Goal: Task Accomplishment & Management: Manage account settings

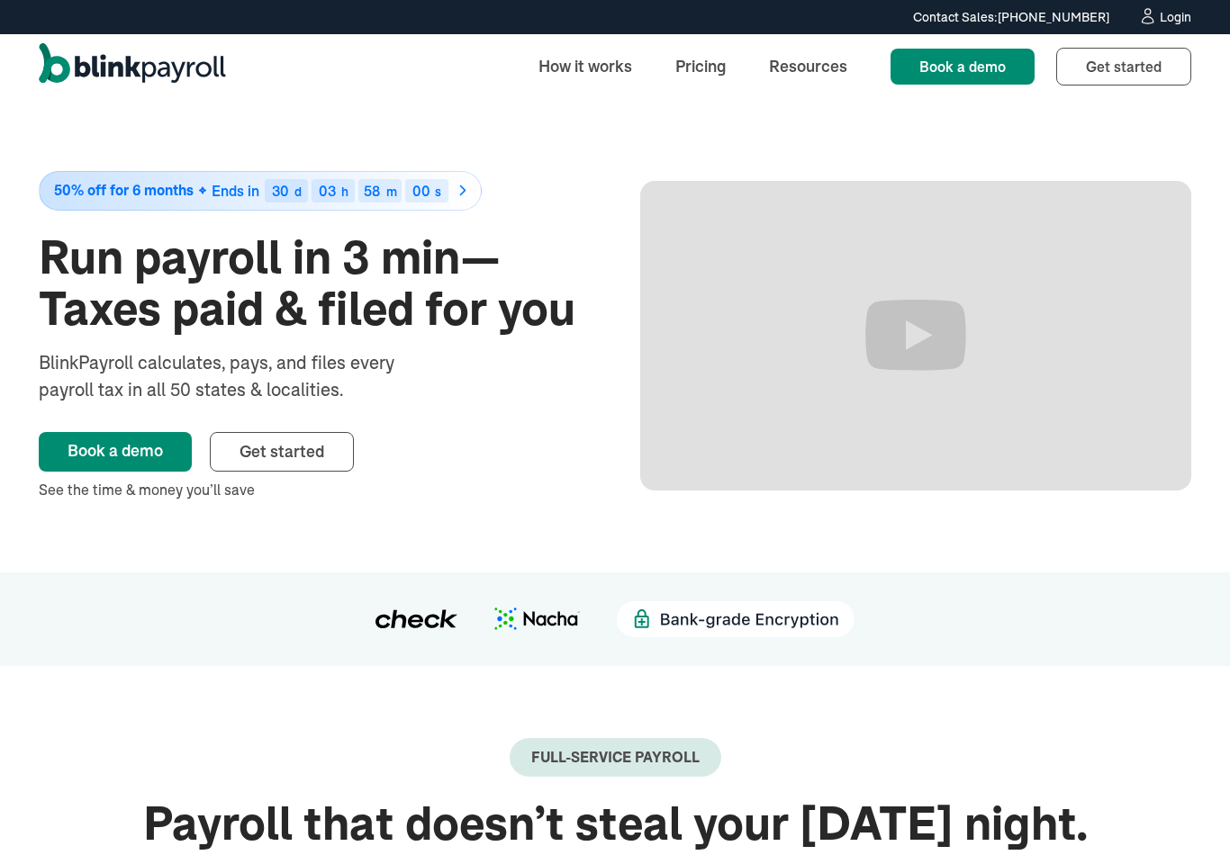
click at [1172, 22] on div "Login" at bounding box center [1175, 17] width 32 height 13
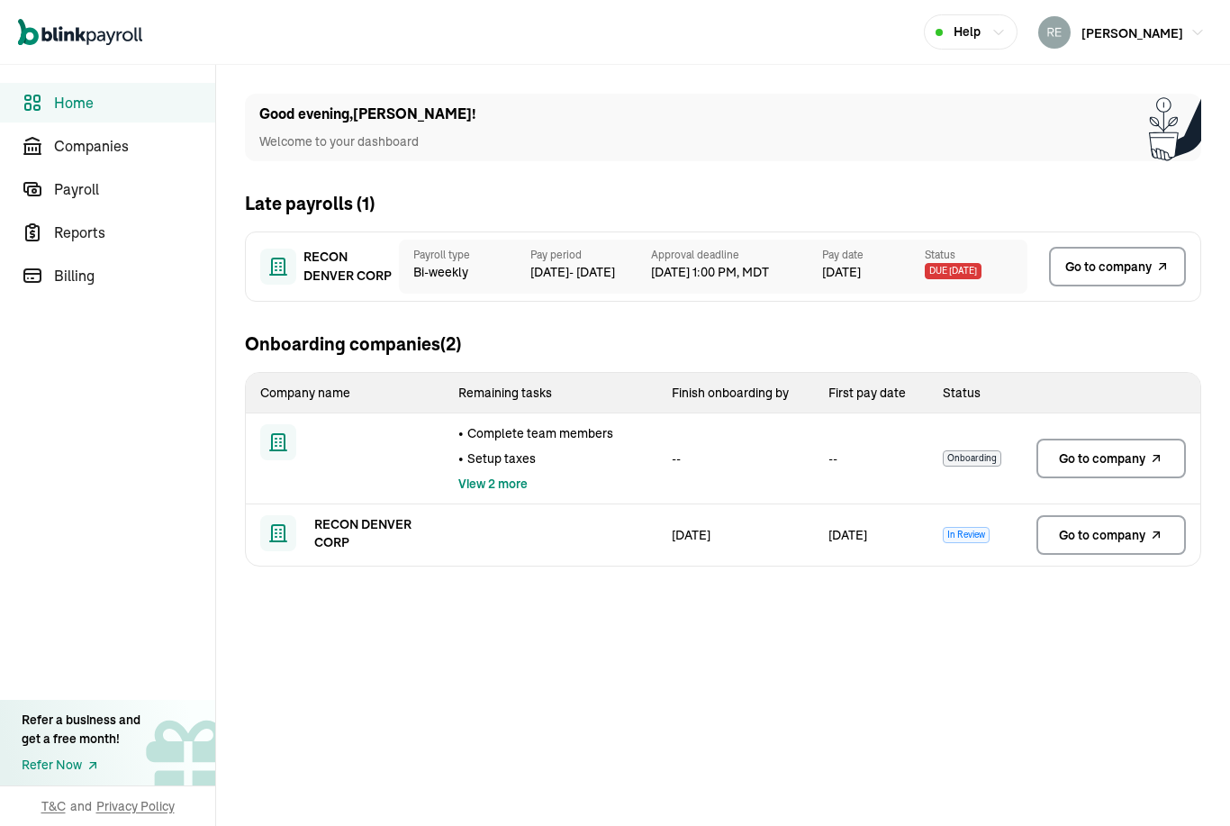
click at [1129, 272] on span "Go to company" at bounding box center [1108, 266] width 86 height 19
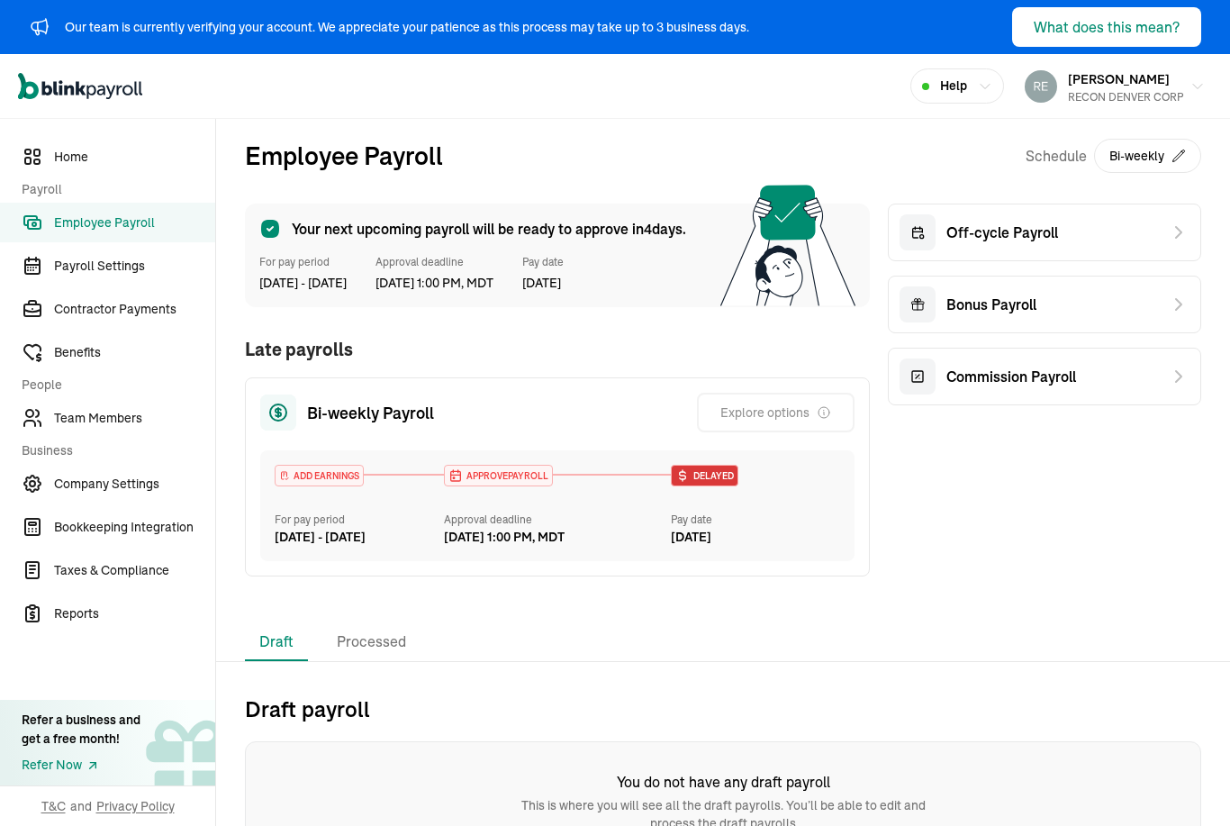
click at [708, 477] on span "Delayed" at bounding box center [712, 476] width 44 height 14
click at [801, 241] on icon at bounding box center [787, 246] width 135 height 122
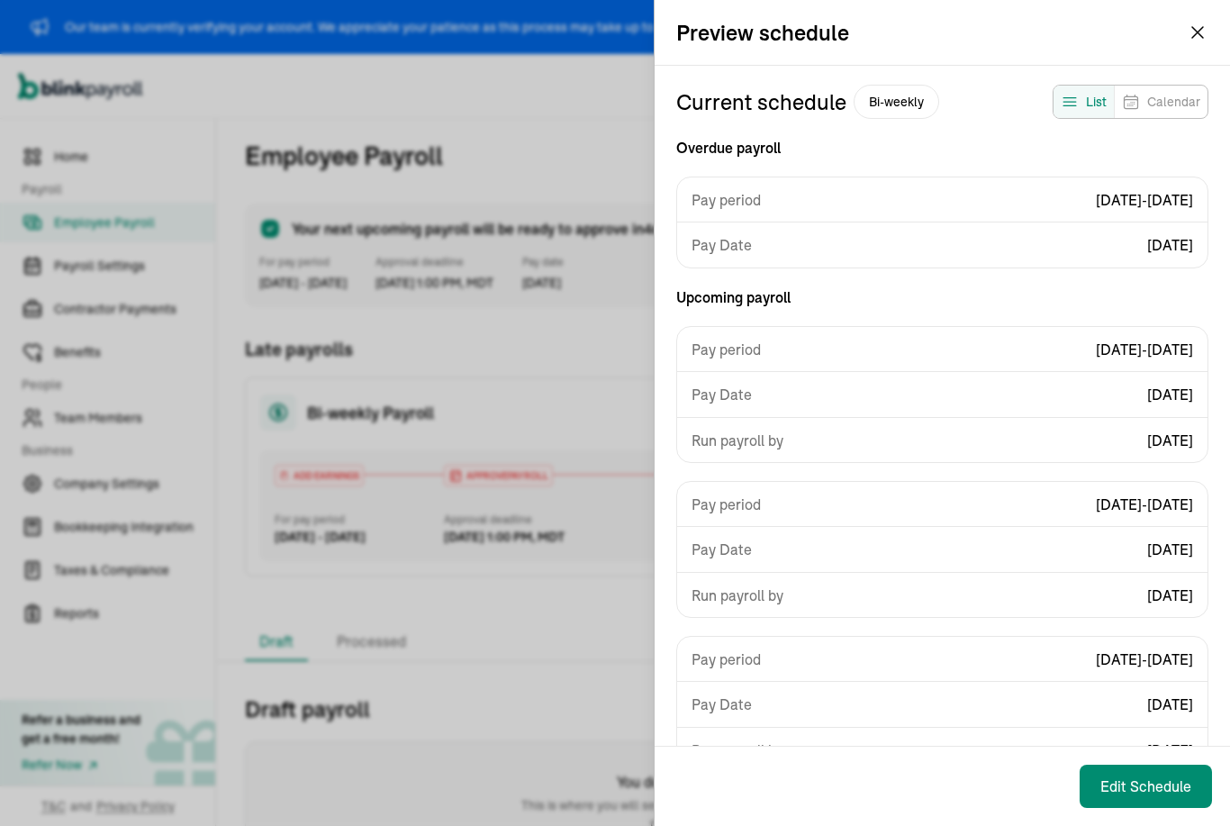
click at [893, 104] on span "Bi-weekly" at bounding box center [896, 102] width 86 height 34
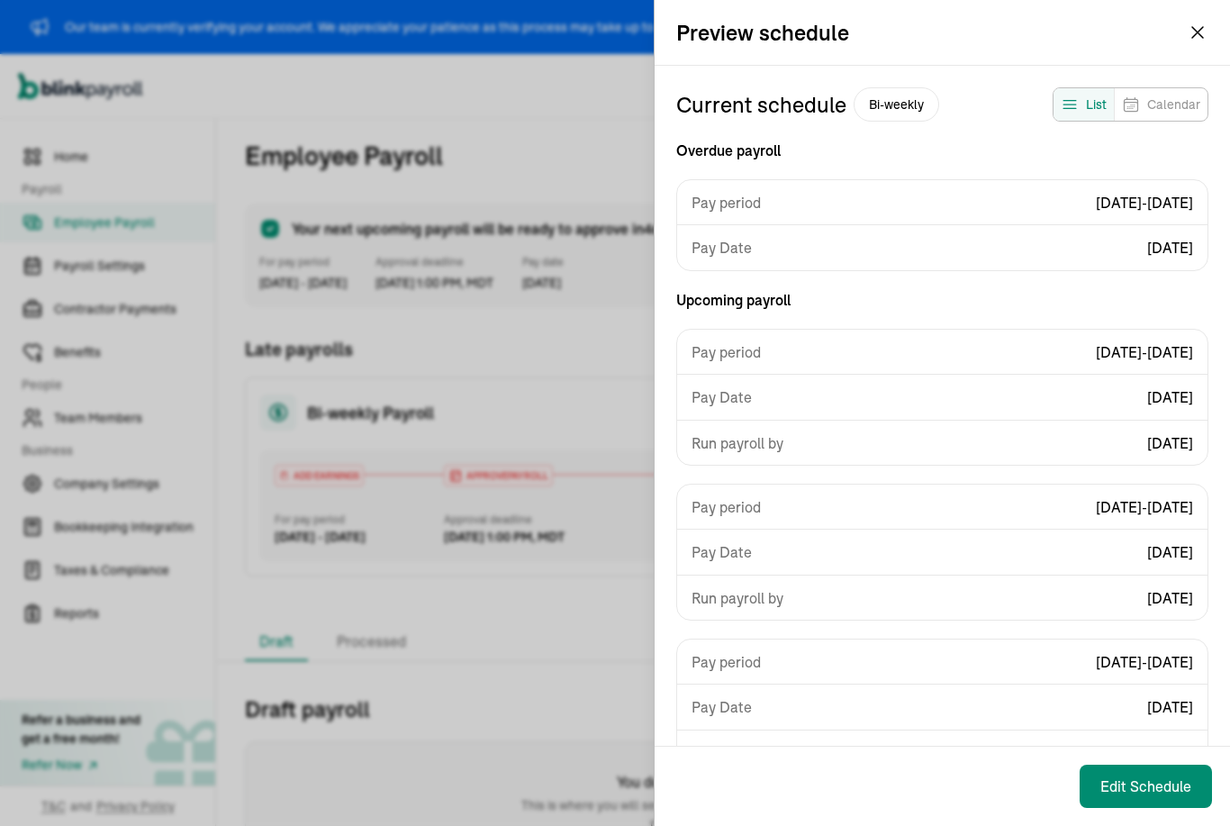
click at [1188, 41] on button "What does this mean?" at bounding box center [1106, 27] width 189 height 40
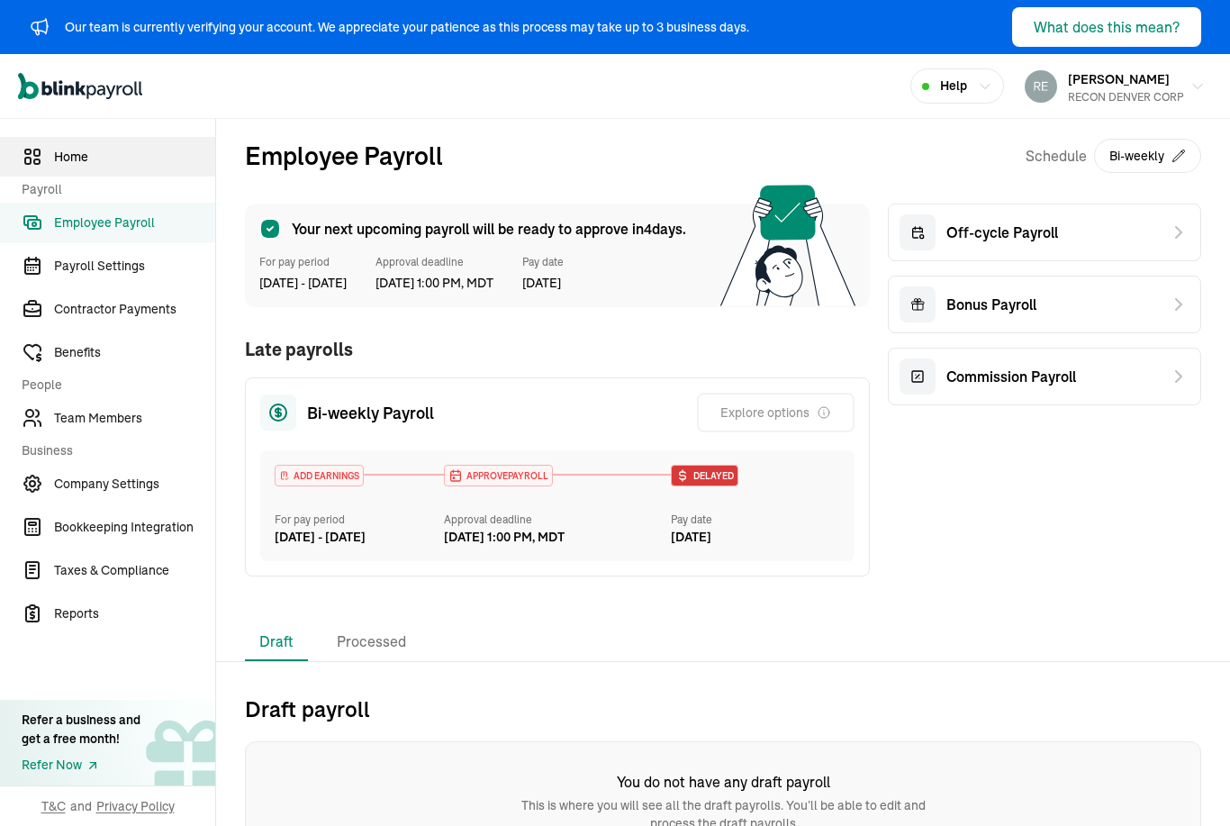
click at [48, 159] on link "Home" at bounding box center [107, 157] width 215 height 40
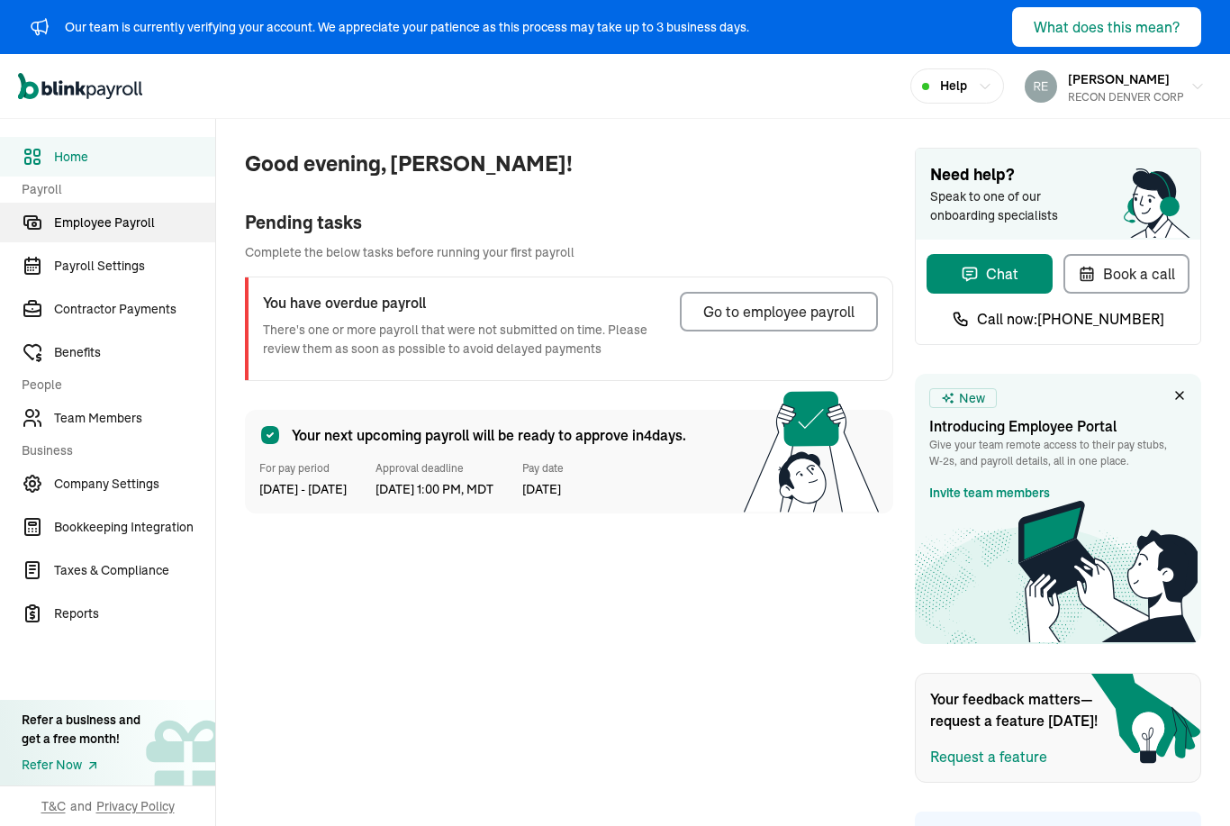
click at [75, 230] on span "Employee Payroll" at bounding box center [134, 222] width 161 height 19
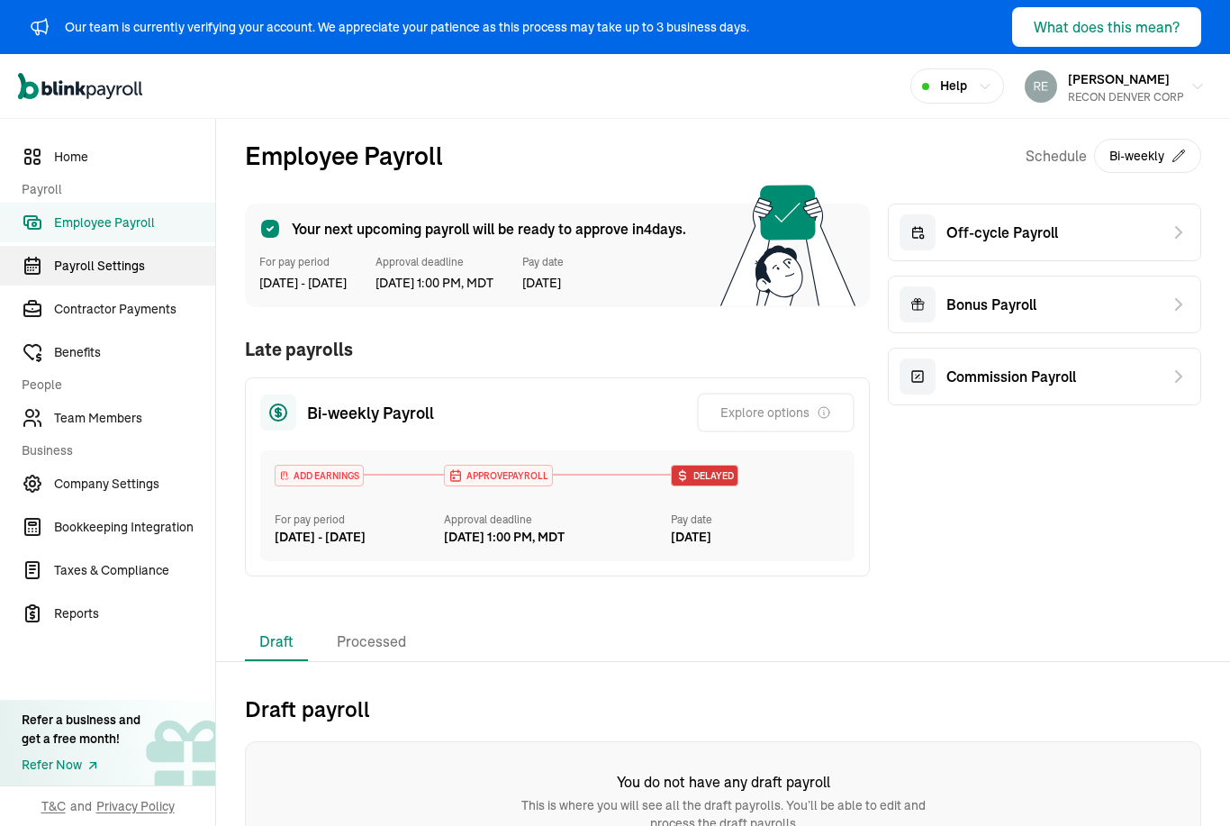
click at [68, 268] on span "Payroll Settings" at bounding box center [134, 266] width 161 height 19
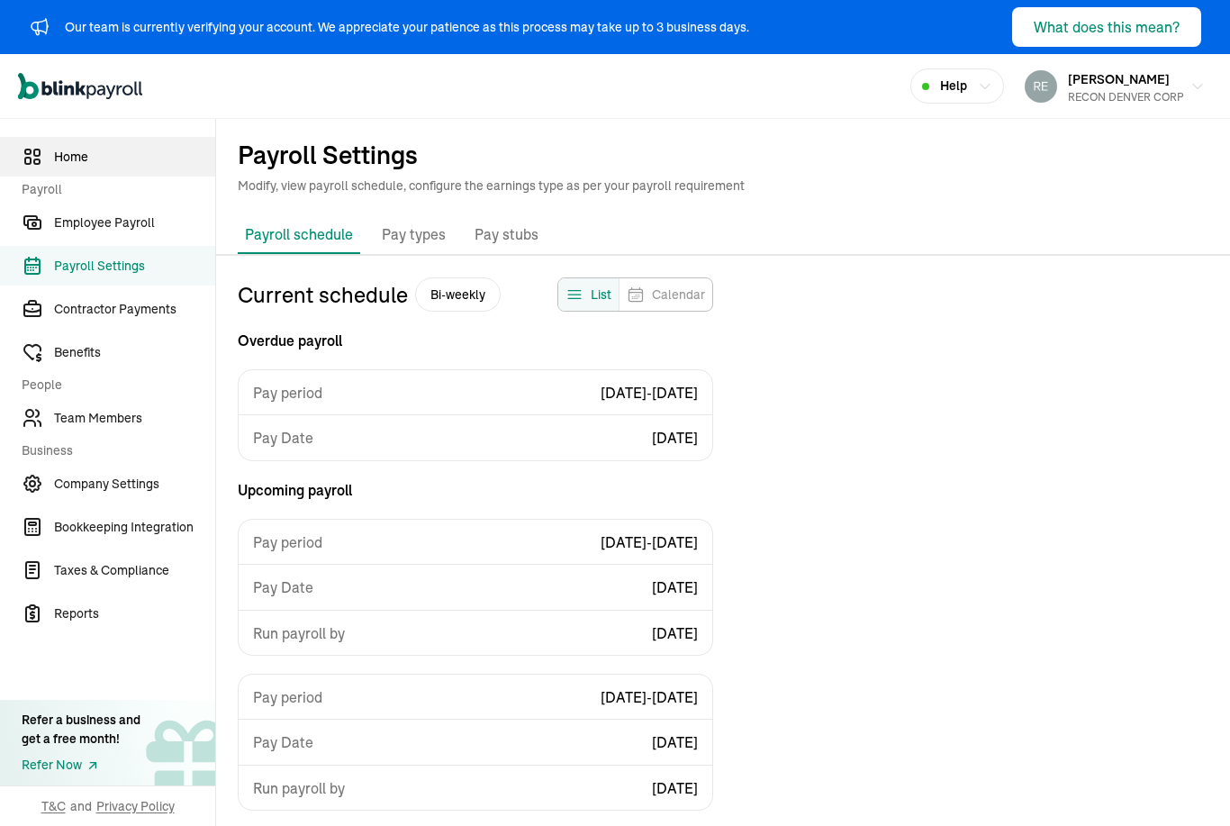
click at [77, 162] on span "Home" at bounding box center [134, 157] width 161 height 19
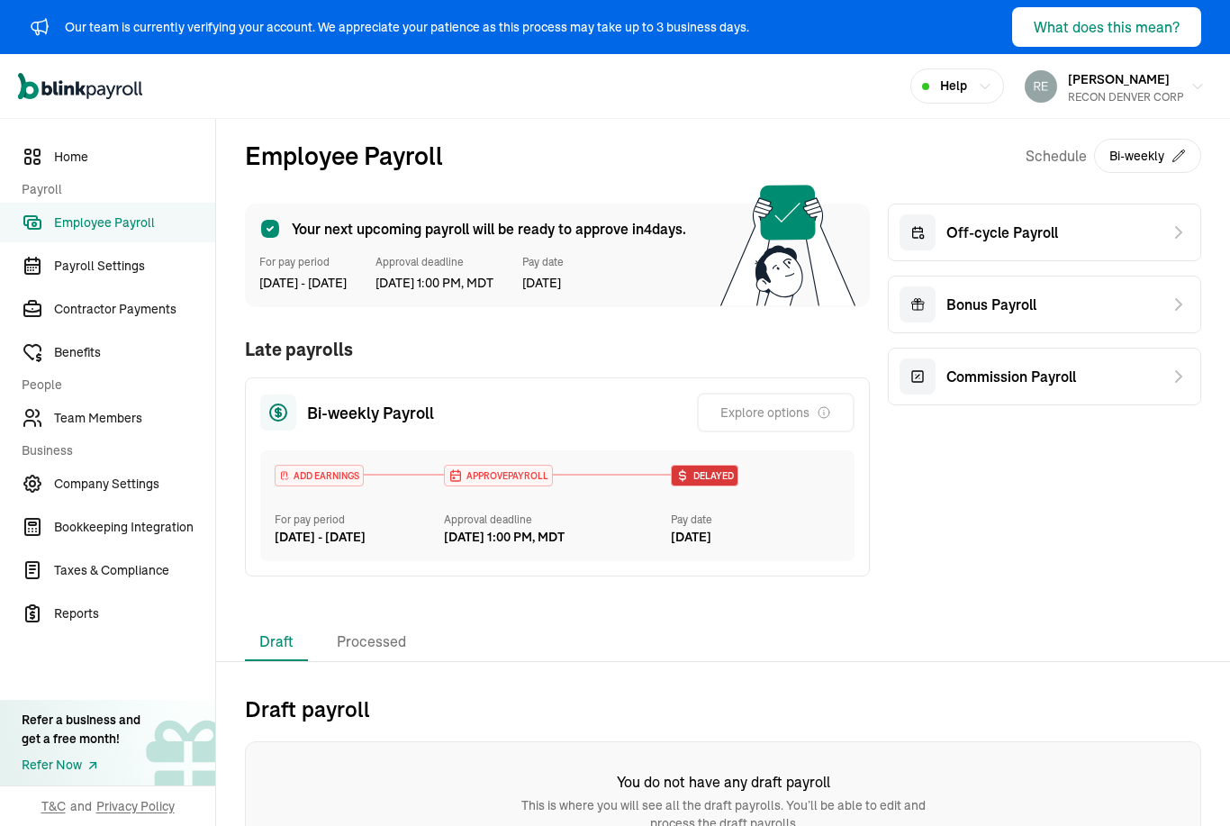
click at [708, 477] on span "Delayed" at bounding box center [712, 476] width 44 height 14
click at [801, 241] on icon at bounding box center [787, 246] width 135 height 122
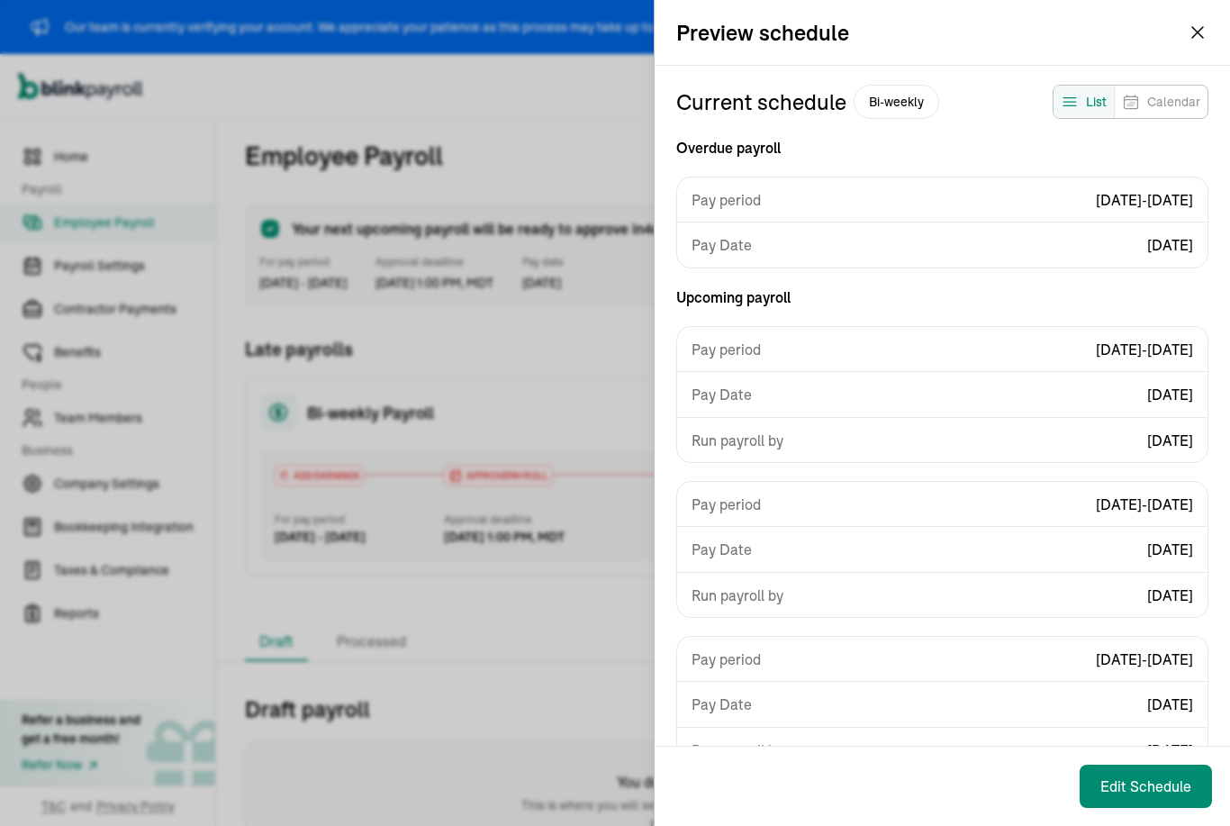
click at [893, 104] on span "Bi-weekly" at bounding box center [896, 102] width 86 height 34
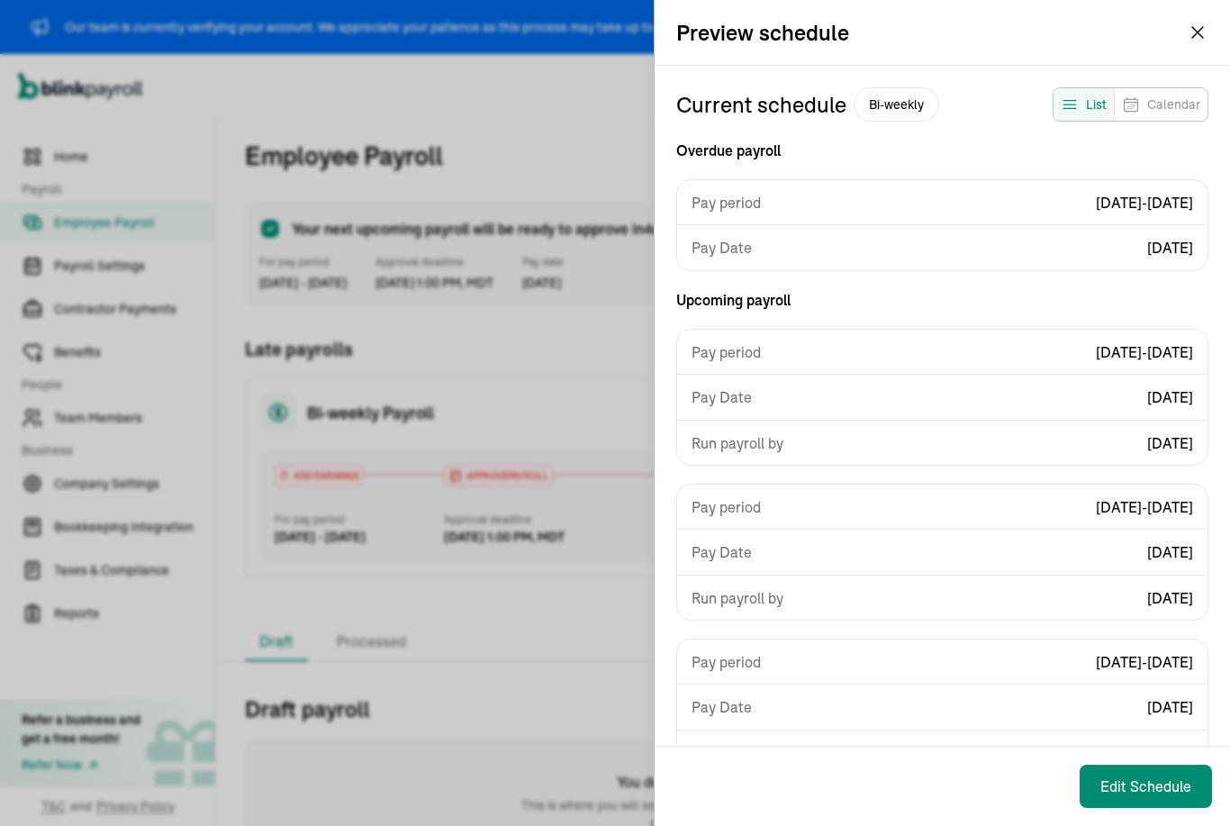
click at [1188, 41] on button "What does this mean?" at bounding box center [1106, 27] width 189 height 40
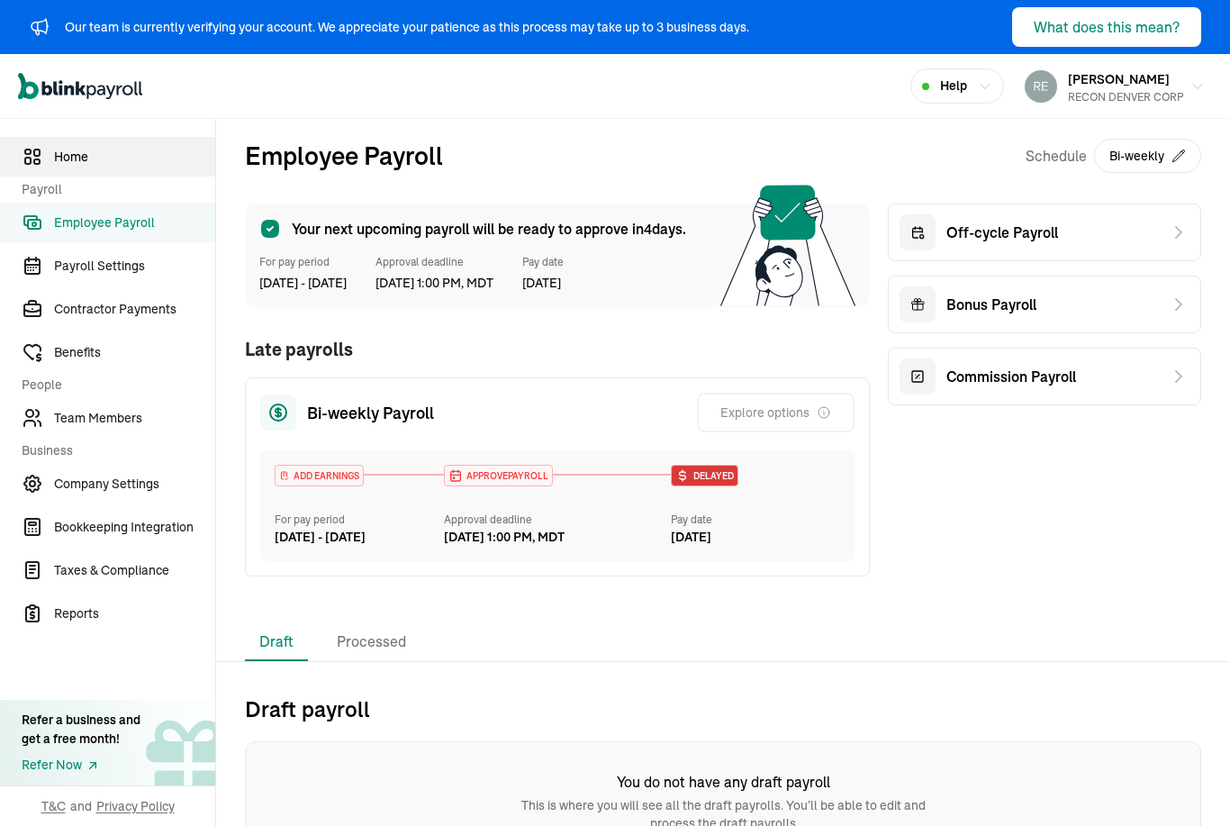
click at [48, 159] on link "Home" at bounding box center [107, 157] width 215 height 40
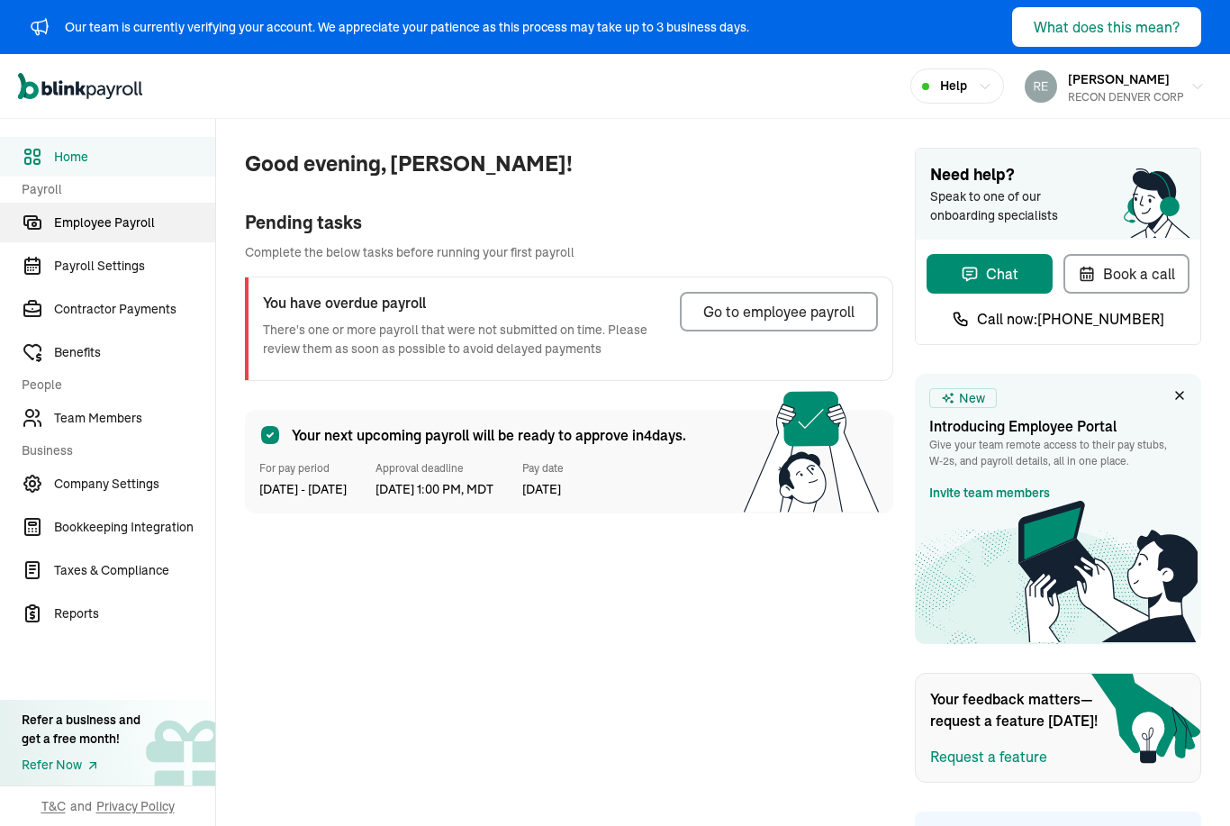
click at [75, 230] on span "Employee Payroll" at bounding box center [134, 222] width 161 height 19
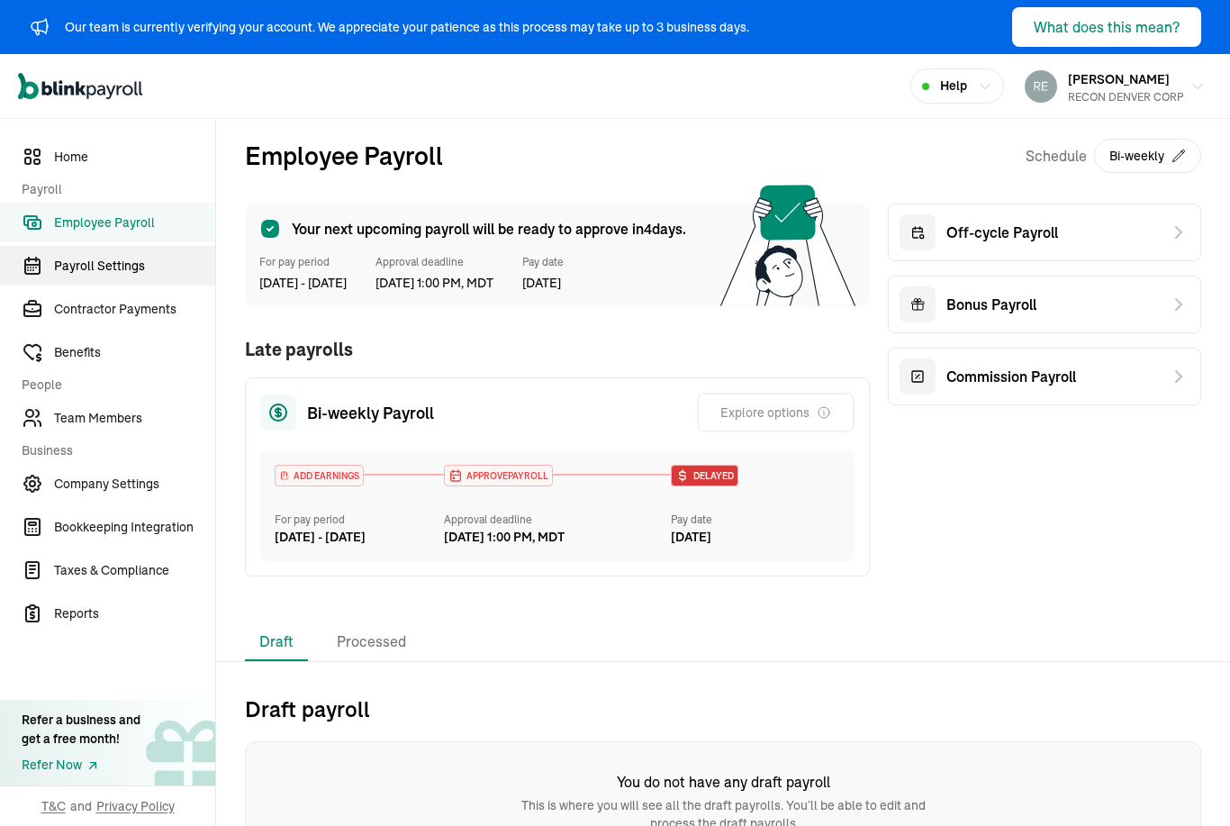
click at [68, 268] on span "Payroll Settings" at bounding box center [134, 266] width 161 height 19
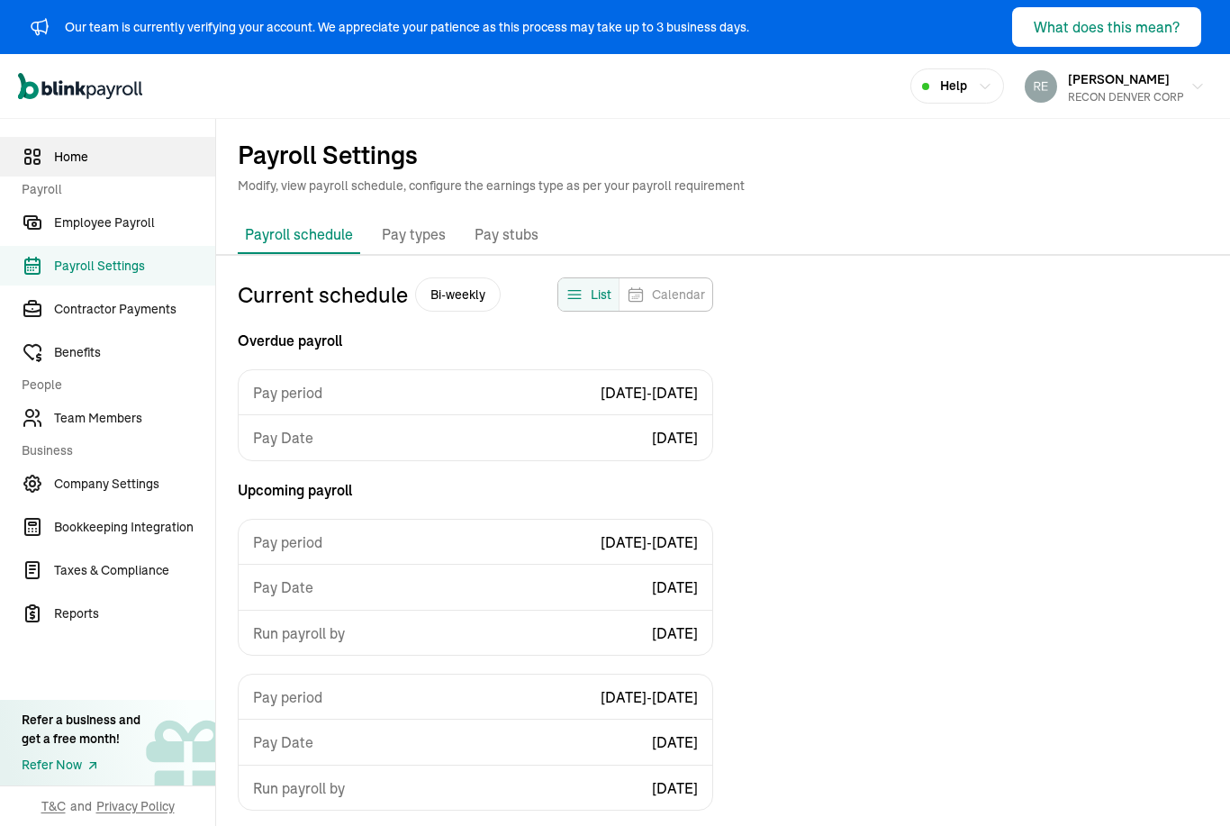
click at [77, 162] on span "Home" at bounding box center [134, 157] width 161 height 19
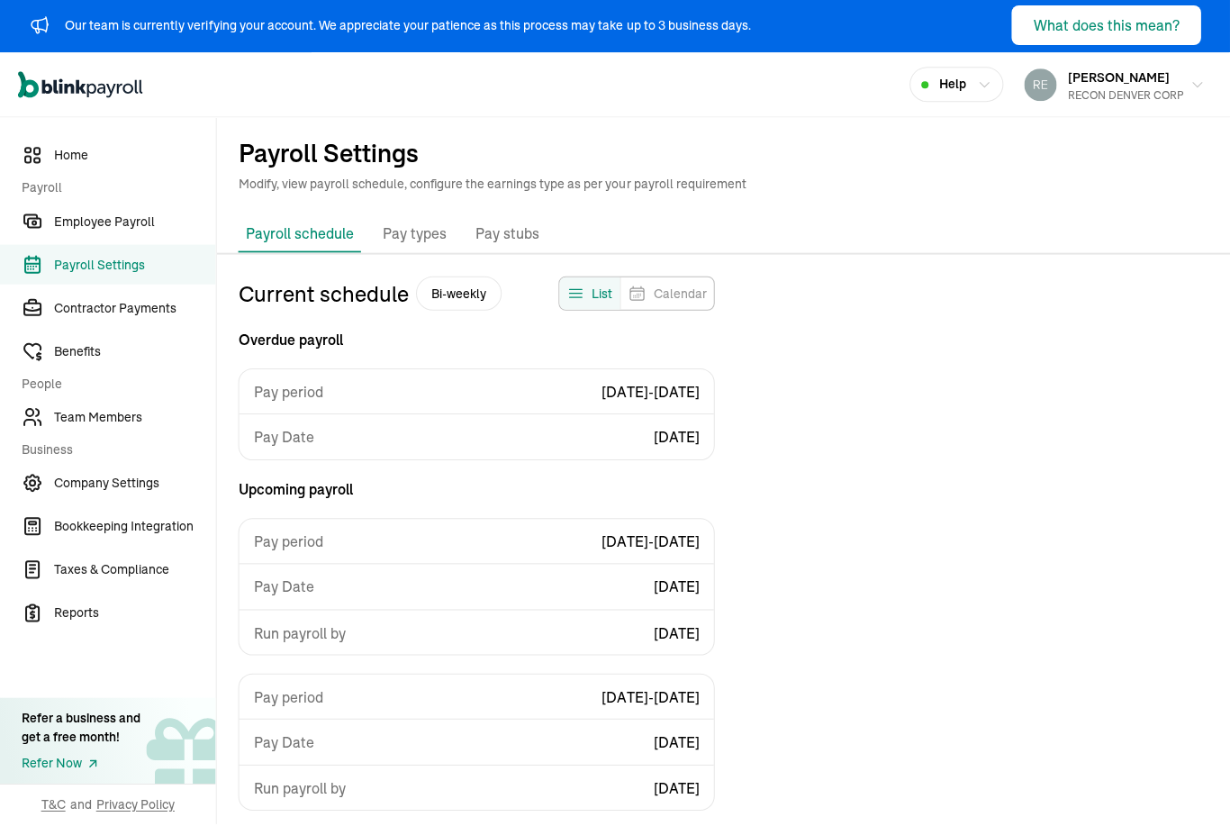
select select "biweekly"
select select "Wednesday"
select select "[DATE]"
select select "Thu, Aug 21 - Wed, Sep 03"
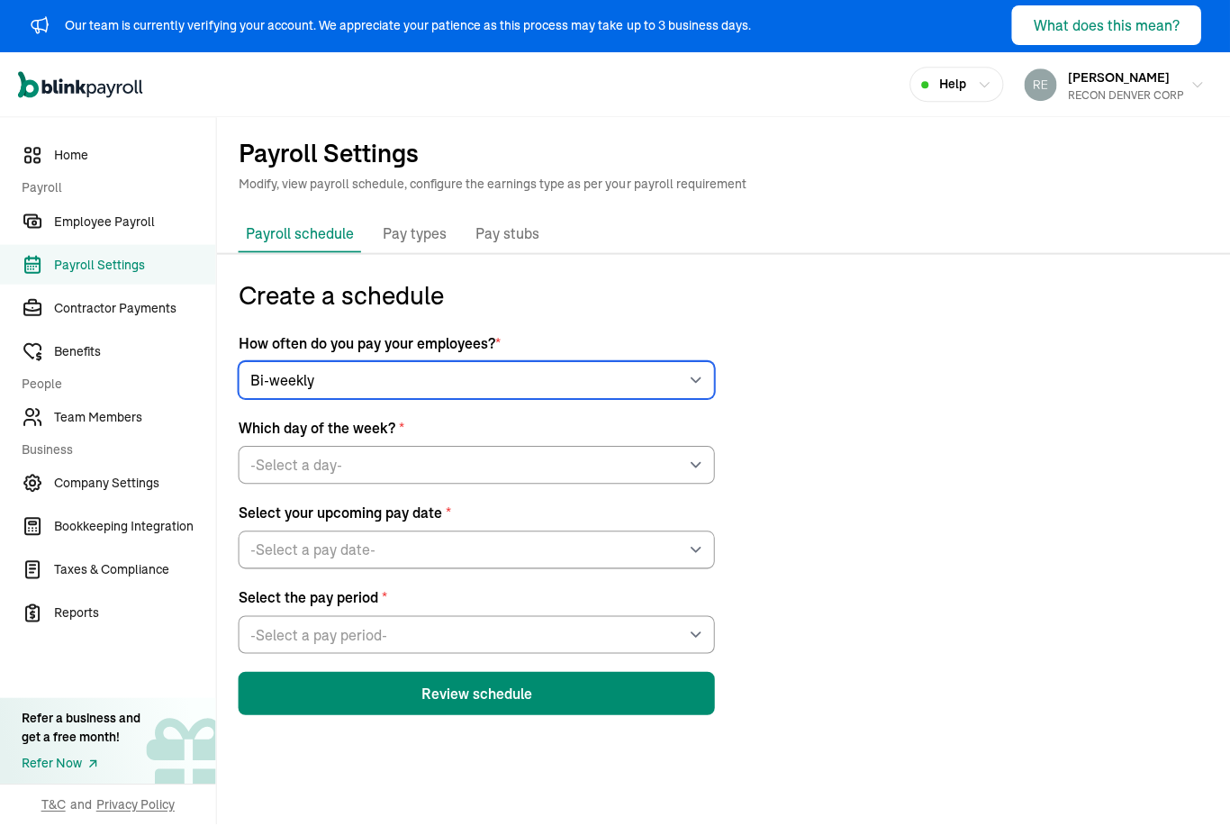
click at [582, 362] on select "-Select frequency- Weekly Bi-weekly Semi-monthly Monthly" at bounding box center [475, 381] width 475 height 38
select select "monthly"
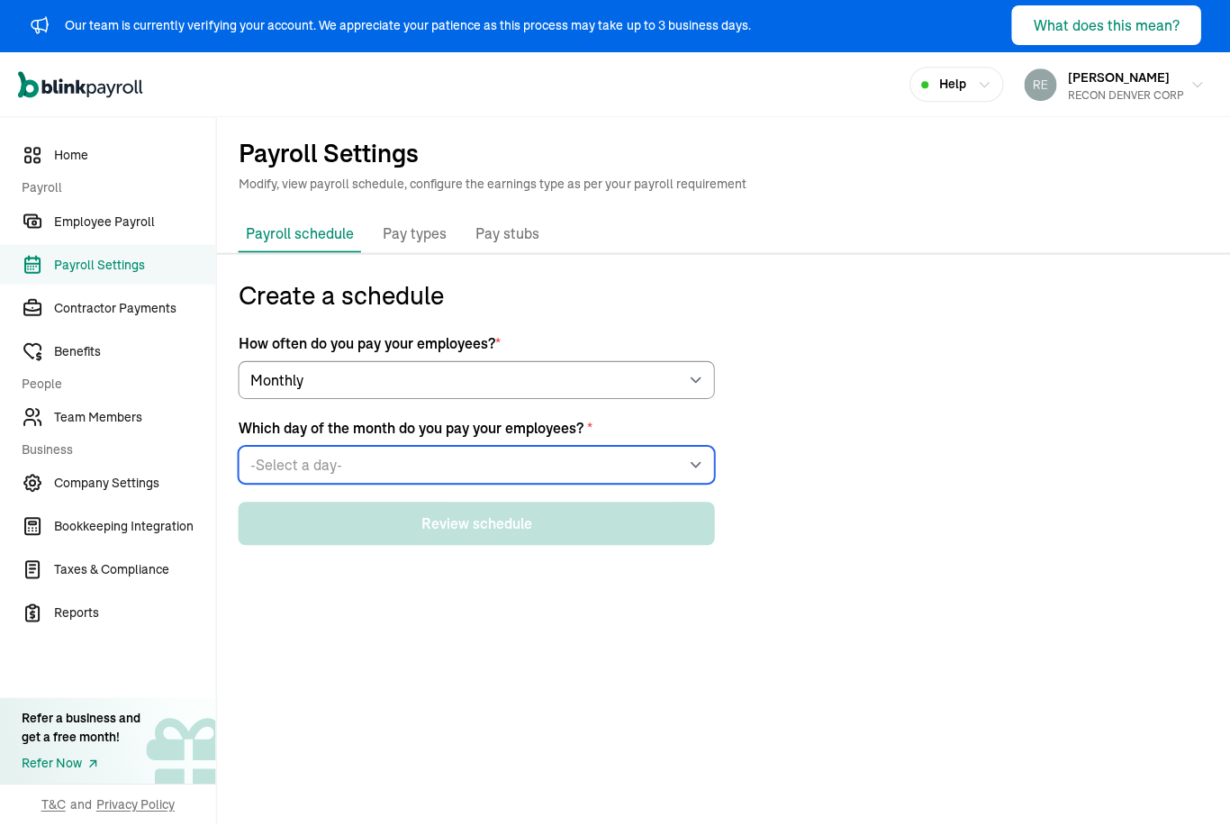
click at [591, 447] on select "-Select a day- 1 2 3 4 5 6 7 8 9 10 11 12 13 14 15 16 17 18 19 20 21 22 23 24 2…" at bounding box center [475, 466] width 475 height 38
select select "1"
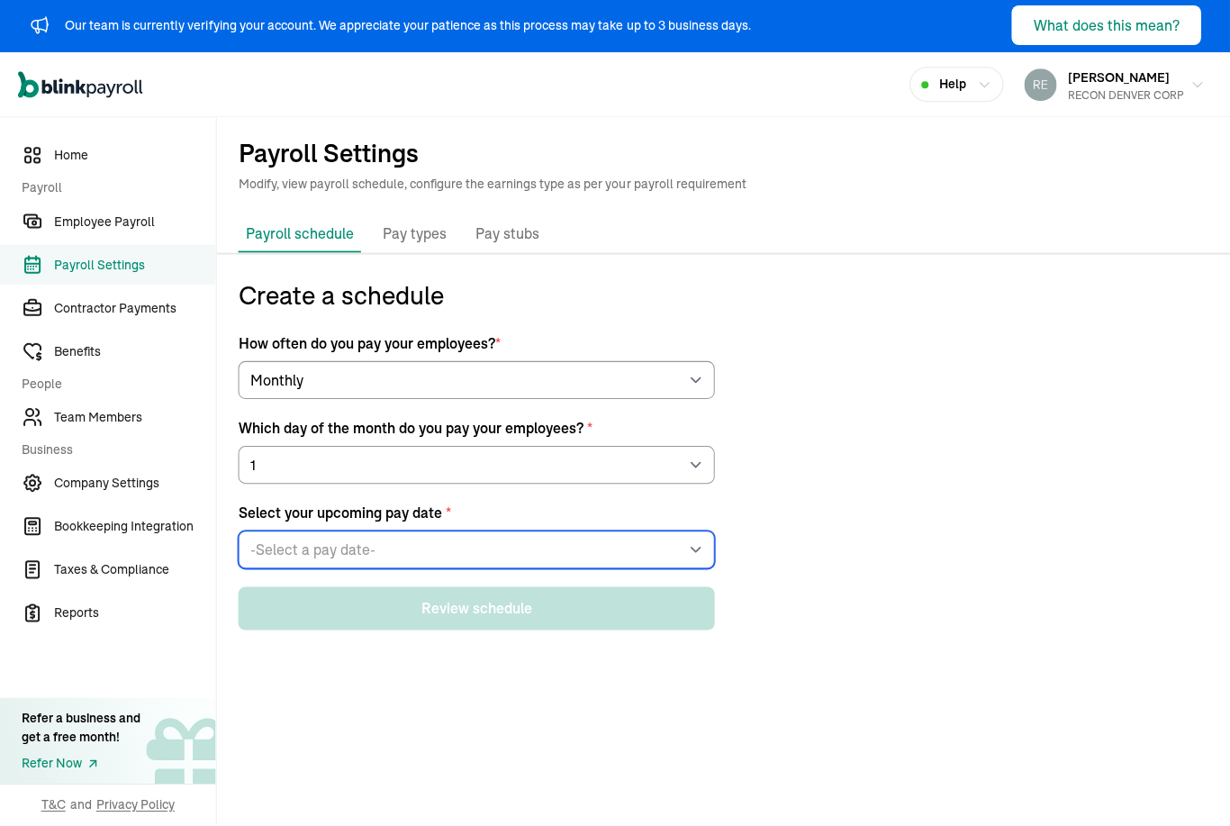
click at [567, 531] on select "-Select a pay date- Fri, Aug 01, 2025 Mon, Sep 01, 2025 Wed, Oct 01, 2025 Sat, …" at bounding box center [475, 550] width 475 height 38
select select "11/01/2025"
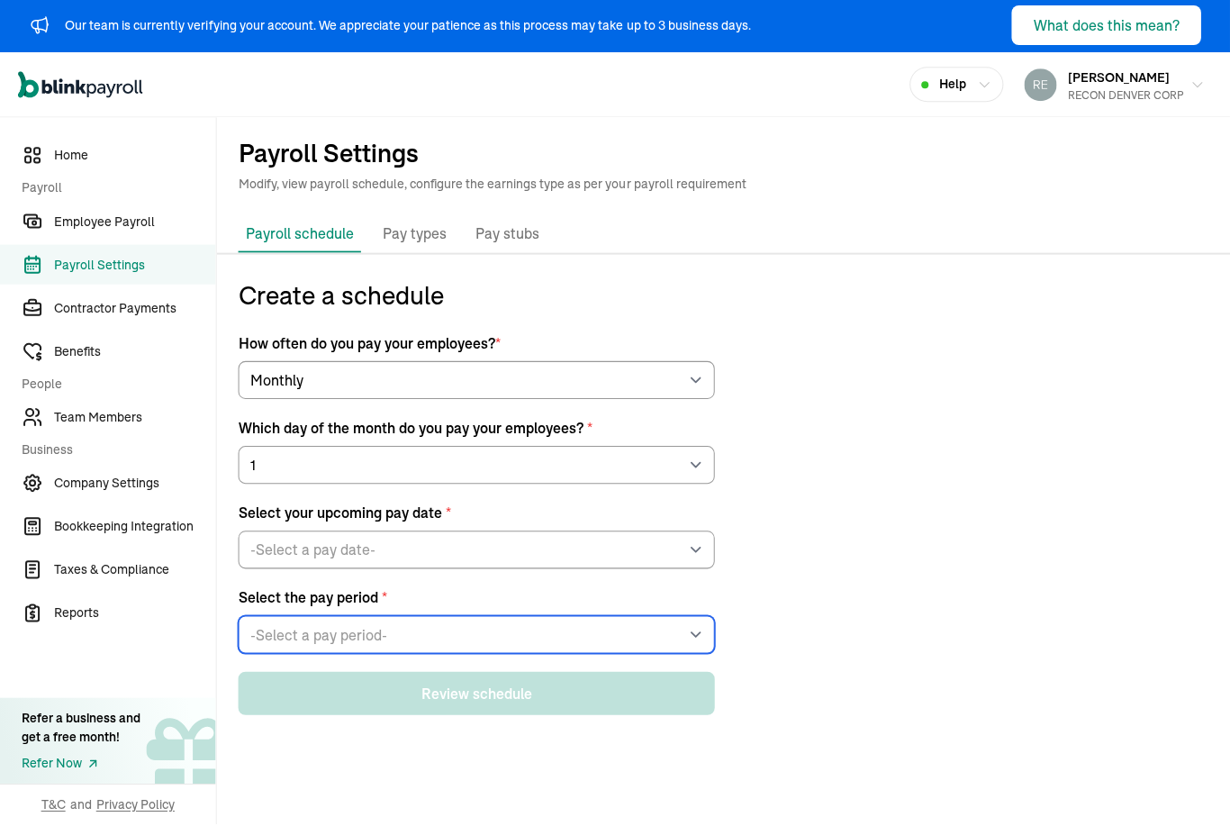
click at [582, 616] on select "-Select a pay period- Wed, Oct 01 - Fri, Oct 31 Thu, Oct 02 - Sat, Nov 01 Custo…" at bounding box center [475, 635] width 475 height 38
select select "Wed, Oct 01 - Fri, Oct 31"
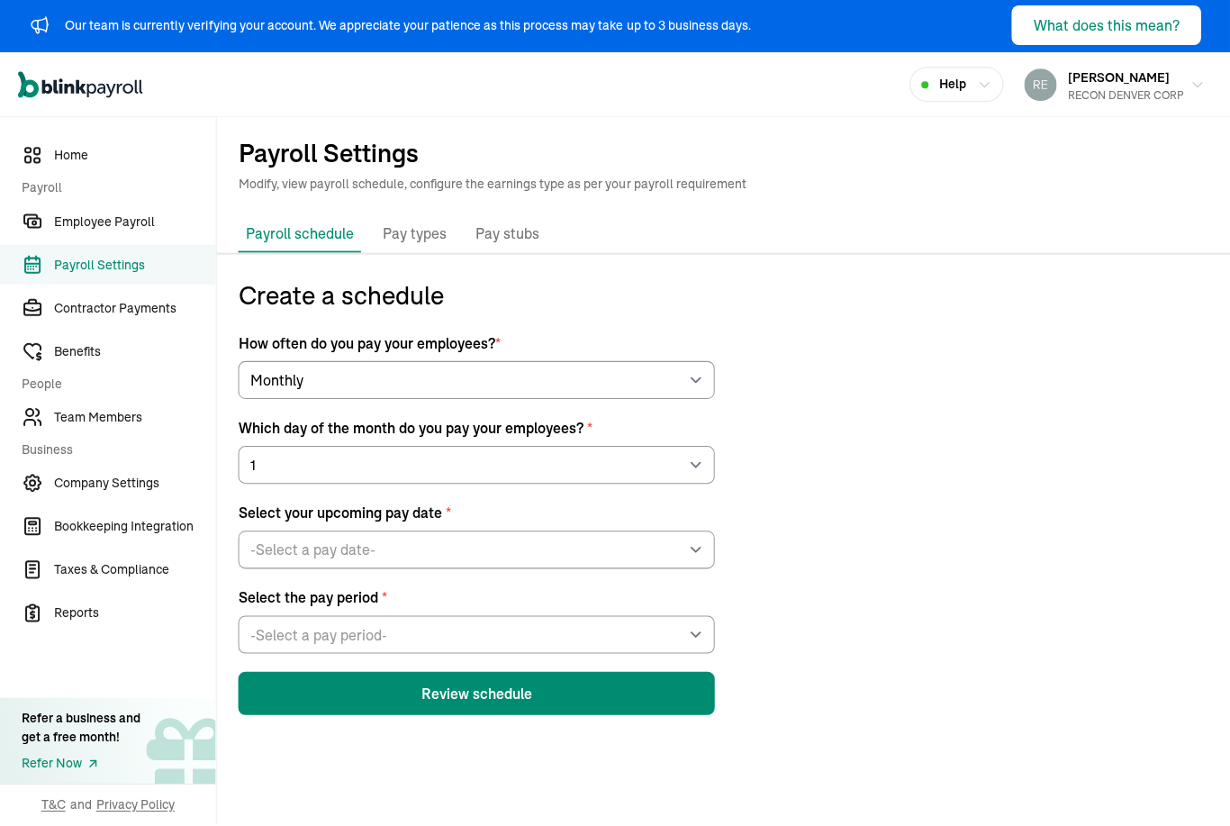
click at [582, 672] on button "Review schedule" at bounding box center [475, 693] width 475 height 43
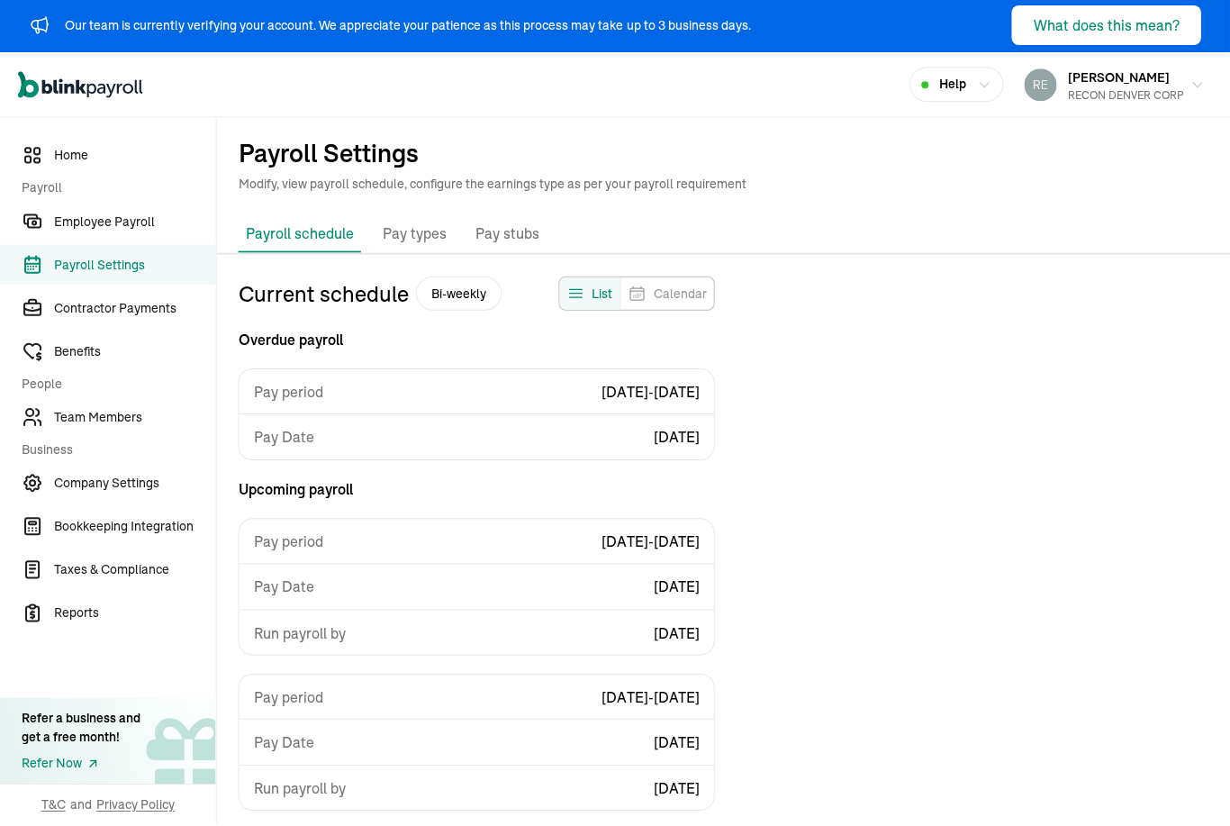
select select "biweekly"
select select "Wednesday"
select select "09/03/2025"
select select "Thu, Aug 21 - Wed, Sep 03"
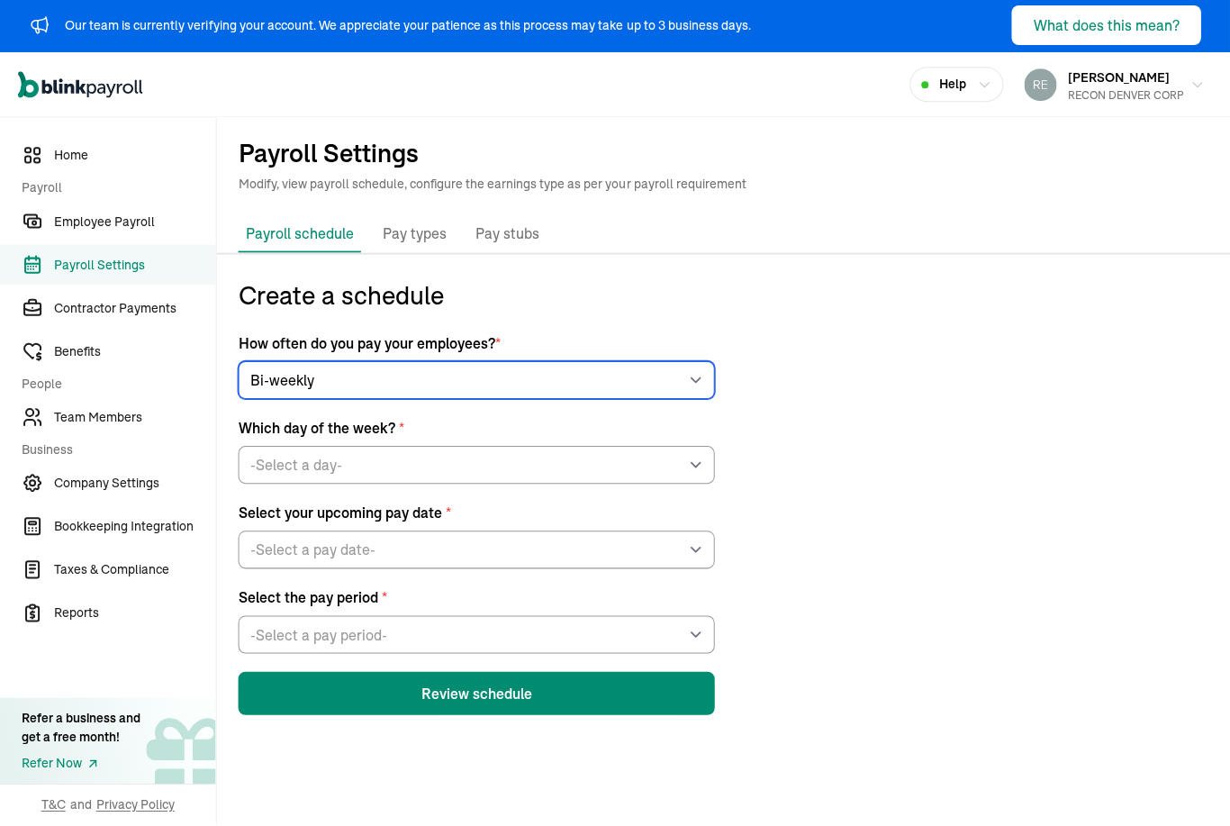
click at [582, 362] on select "-Select frequency- Weekly Bi-weekly Semi-monthly Monthly" at bounding box center [475, 381] width 475 height 38
select select "monthly"
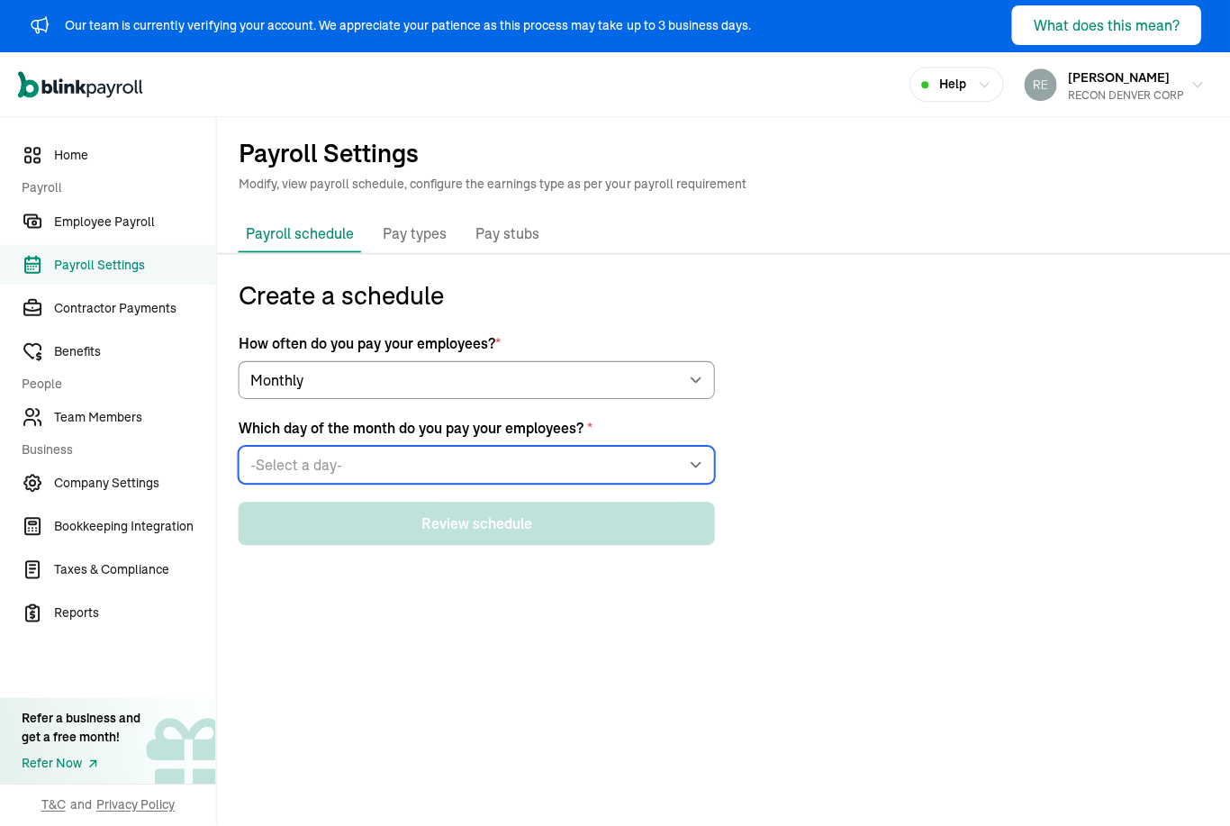
click at [591, 447] on select "-Select a day- 1 2 3 4 5 6 7 8 9 10 11 12 13 14 15 16 17 18 19 20 21 22 23 24 2…" at bounding box center [475, 466] width 475 height 38
select select "1"
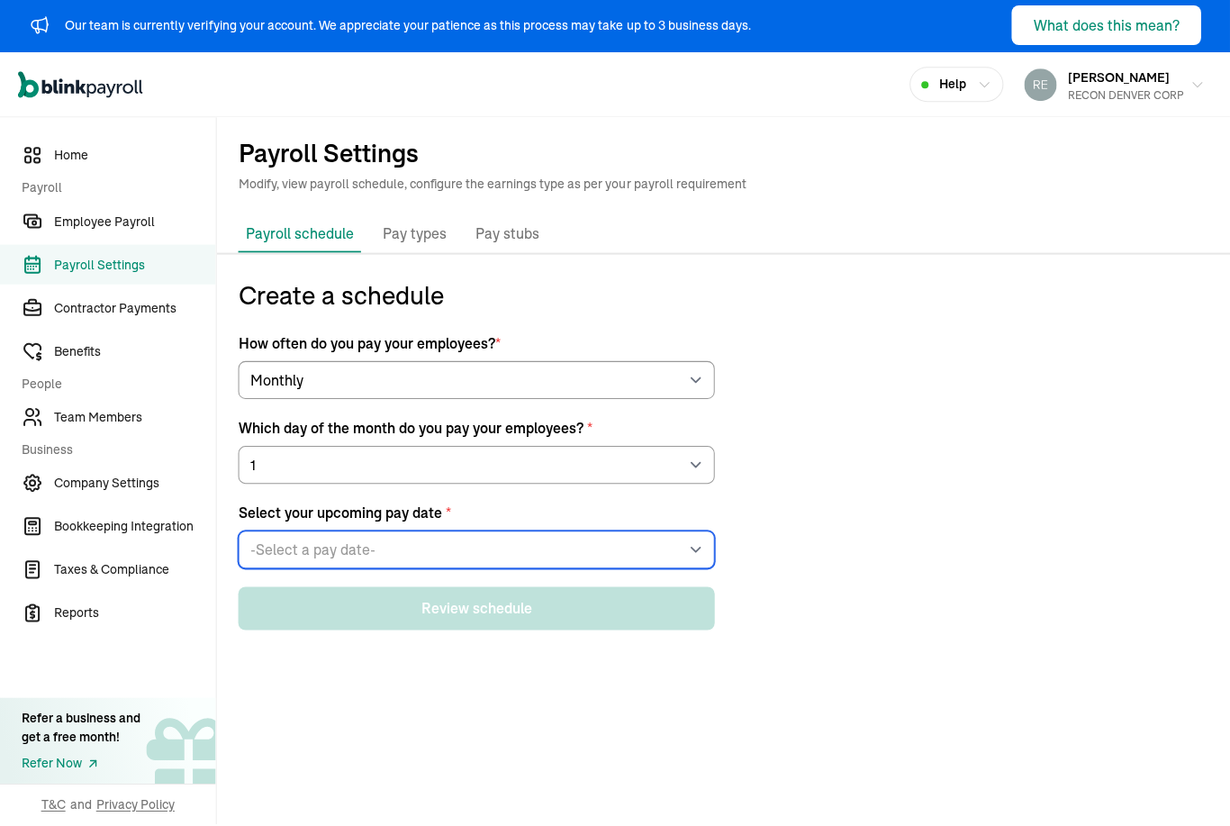
click at [567, 531] on select "-Select a pay date- Fri, Aug 01, 2025 Mon, Sep 01, 2025 Wed, Oct 01, 2025 Sat, …" at bounding box center [475, 550] width 475 height 38
select select "11/01/2025"
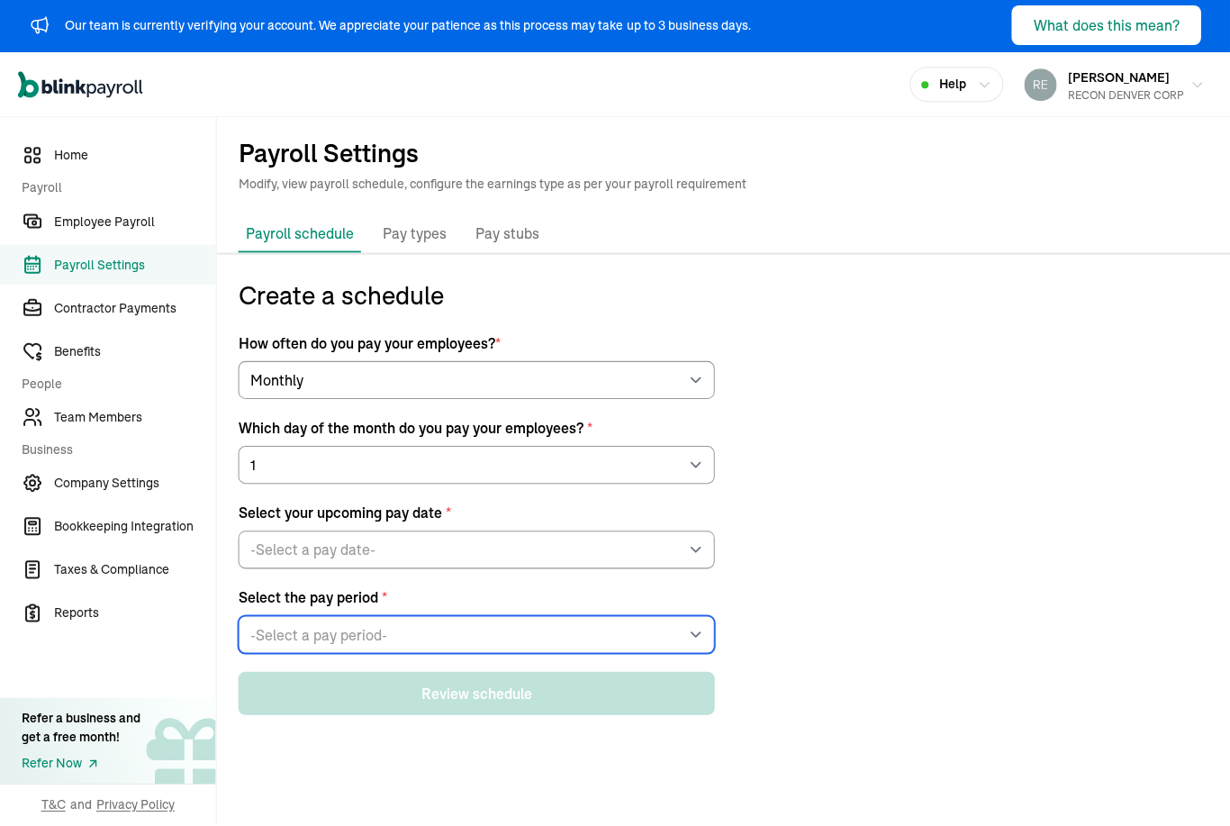
click at [582, 616] on select "-Select a pay period- Wed, Oct 01 - Fri, Oct 31 Thu, Oct 02 - Sat, Nov 01 Custo…" at bounding box center [475, 635] width 475 height 38
select select "Wed, Oct 01 - Fri, Oct 31"
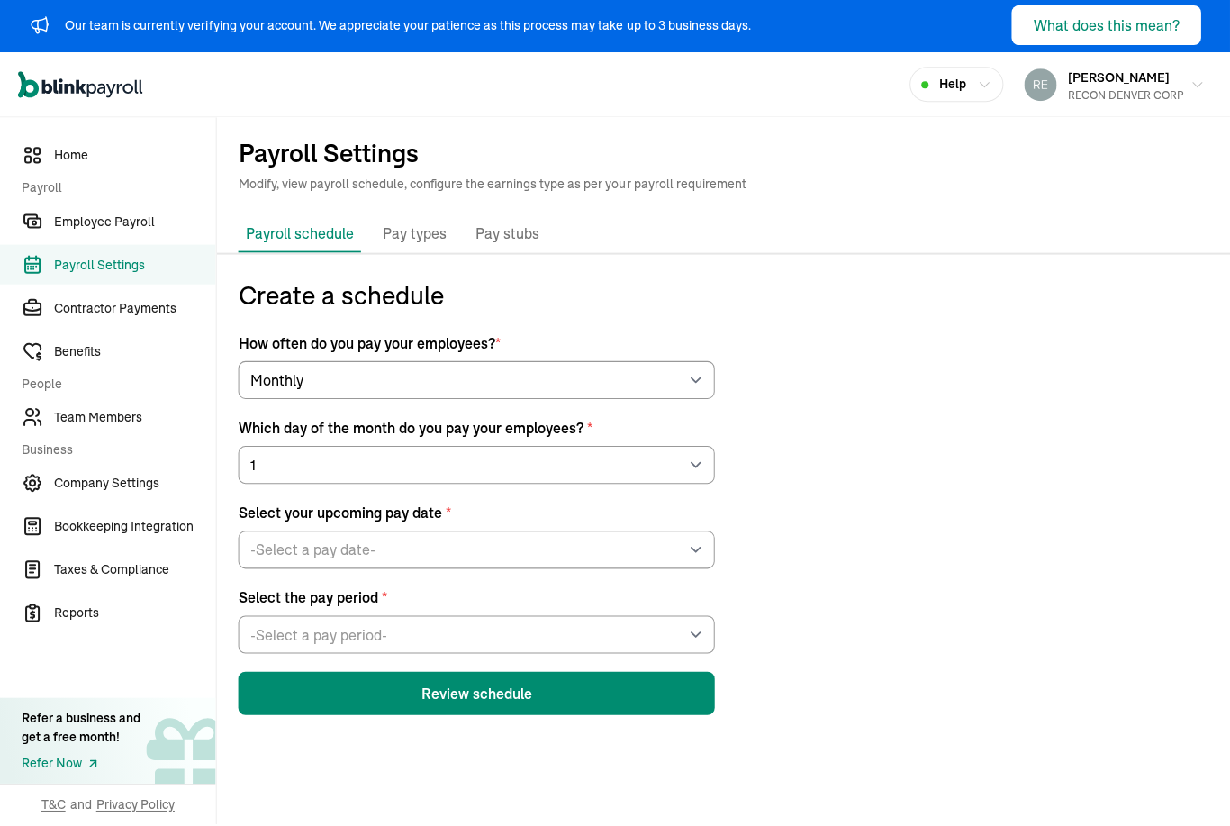
click at [582, 672] on button "Review schedule" at bounding box center [475, 693] width 475 height 43
